Goal: Information Seeking & Learning: Learn about a topic

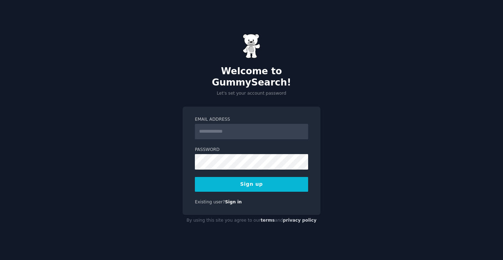
click at [276, 126] on input "Email Address" at bounding box center [251, 131] width 113 height 15
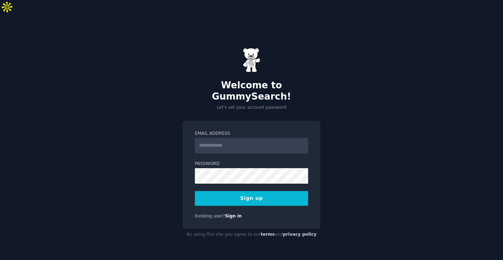
type input "**********"
click at [269, 191] on button "Sign up" at bounding box center [251, 198] width 113 height 15
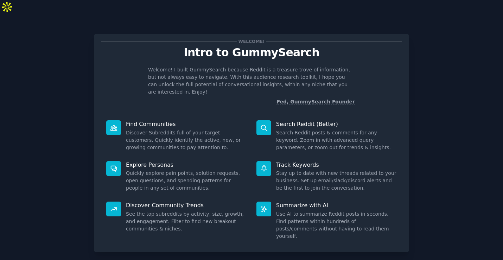
scroll to position [15, 0]
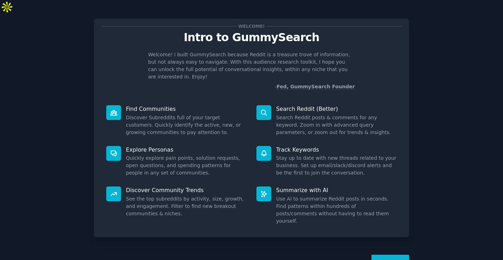
click at [399, 255] on button "Next" at bounding box center [391, 263] width 38 height 17
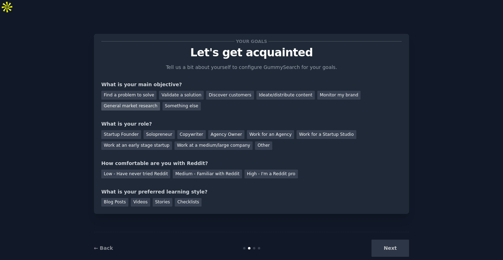
click at [154, 102] on div "General market research" at bounding box center [130, 106] width 59 height 9
click at [150, 91] on div "Find a problem to solve" at bounding box center [128, 95] width 55 height 9
click at [151, 88] on div "Find a problem to solve Validate a solution Discover customers Ideate/distribut…" at bounding box center [251, 99] width 301 height 22
click at [182, 130] on div "Copywriter" at bounding box center [191, 134] width 29 height 9
click at [147, 102] on div "General market research" at bounding box center [130, 106] width 59 height 9
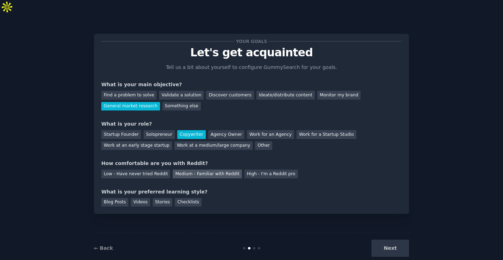
click at [197, 170] on div "Medium - Familiar with Reddit" at bounding box center [207, 174] width 69 height 9
click at [124, 198] on div "Blog Posts" at bounding box center [114, 202] width 27 height 9
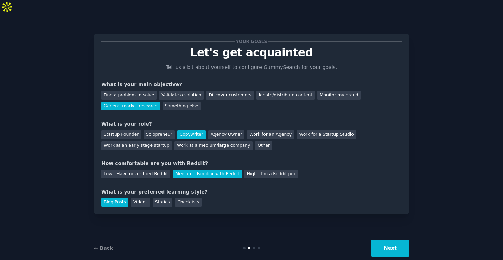
click at [389, 240] on button "Next" at bounding box center [391, 248] width 38 height 17
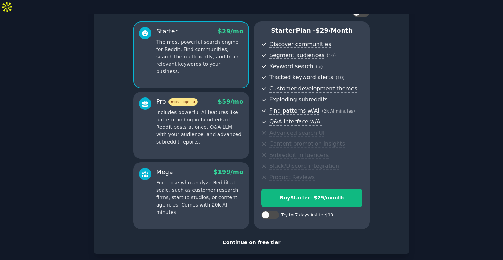
scroll to position [54, 0]
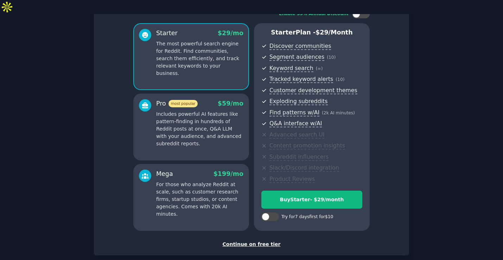
click at [268, 241] on div "Continue on free tier" at bounding box center [251, 244] width 301 height 7
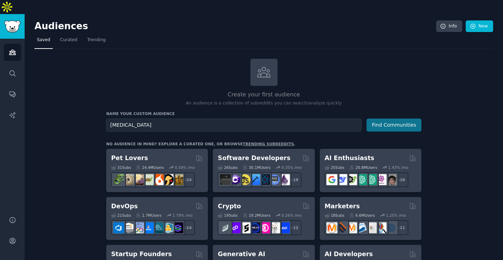
type input "[MEDICAL_DATA]"
click at [374, 119] on button "Find Communities" at bounding box center [394, 125] width 55 height 13
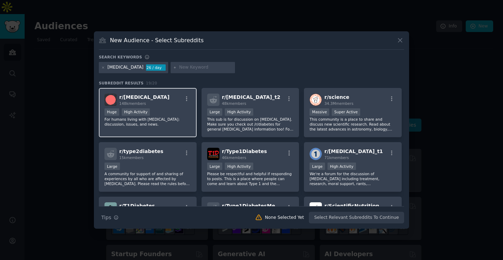
click at [169, 94] on div "r/ [MEDICAL_DATA] 148k members" at bounding box center [148, 100] width 87 height 12
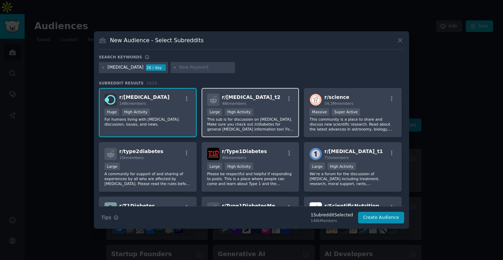
click at [260, 98] on div "r/ [MEDICAL_DATA]_t2 48k members" at bounding box center [250, 100] width 87 height 12
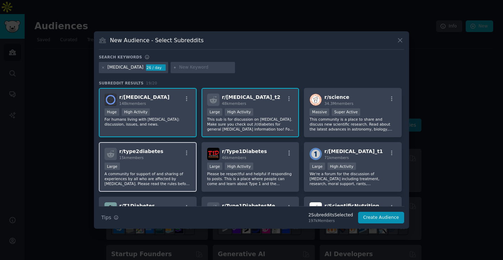
click at [168, 153] on div "r/ type2diabetes 15k members" at bounding box center [148, 154] width 87 height 12
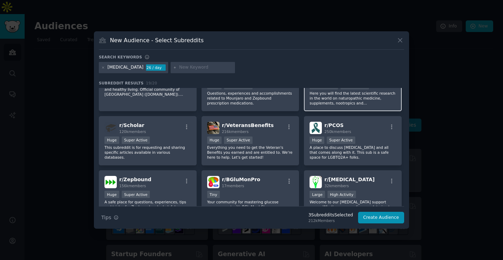
scroll to position [207, 0]
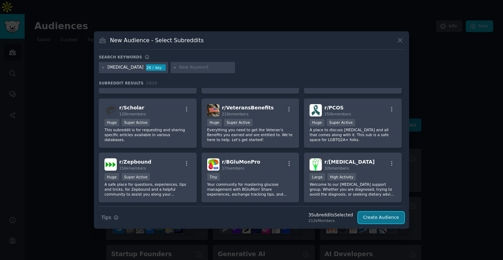
click at [386, 221] on button "Create Audience" at bounding box center [381, 218] width 46 height 12
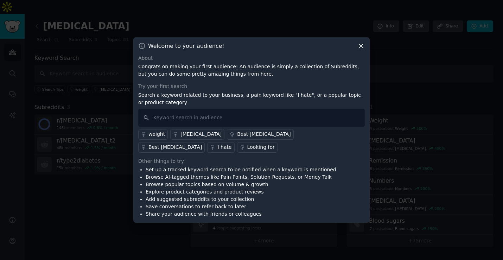
click at [362, 52] on div "Welcome to your audience! About Congrats on making your first audience! An audi…" at bounding box center [251, 130] width 236 height 186
click at [361, 49] on icon at bounding box center [361, 45] width 7 height 7
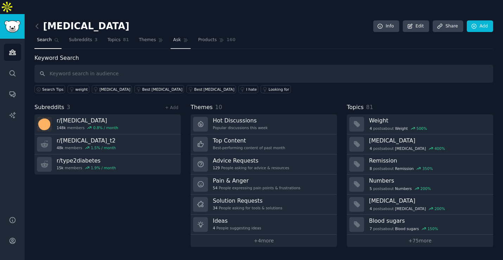
click at [185, 34] on link "Ask" at bounding box center [181, 41] width 20 height 14
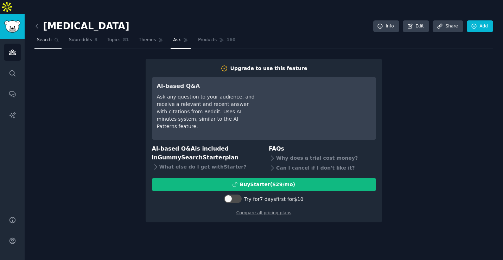
click at [50, 37] on span "Search" at bounding box center [44, 40] width 15 height 6
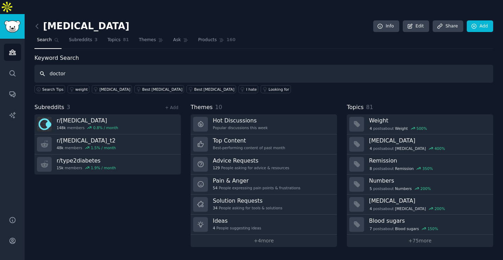
type input "doctor"
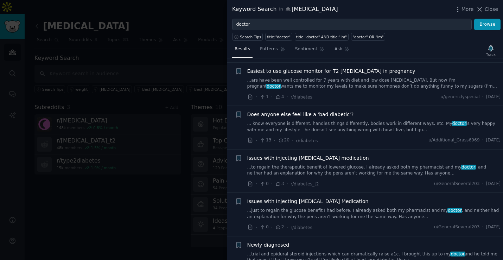
scroll to position [96, 0]
